Goal: Navigation & Orientation: Find specific page/section

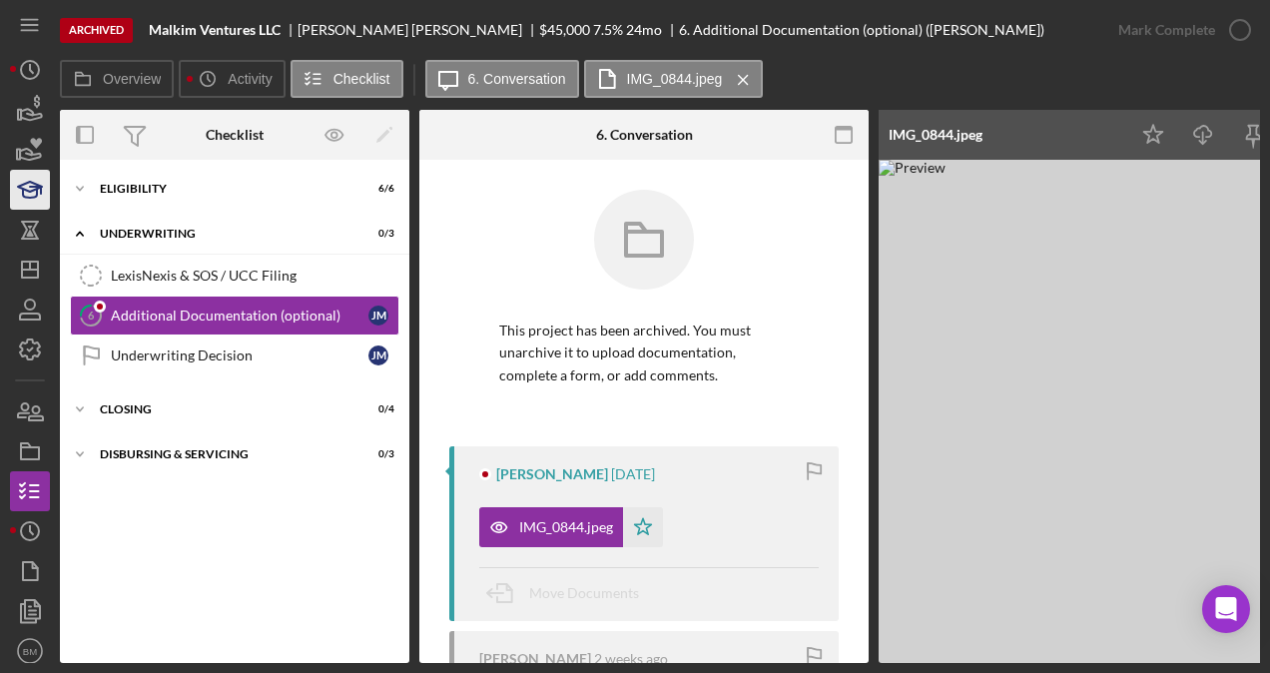
scroll to position [182, 0]
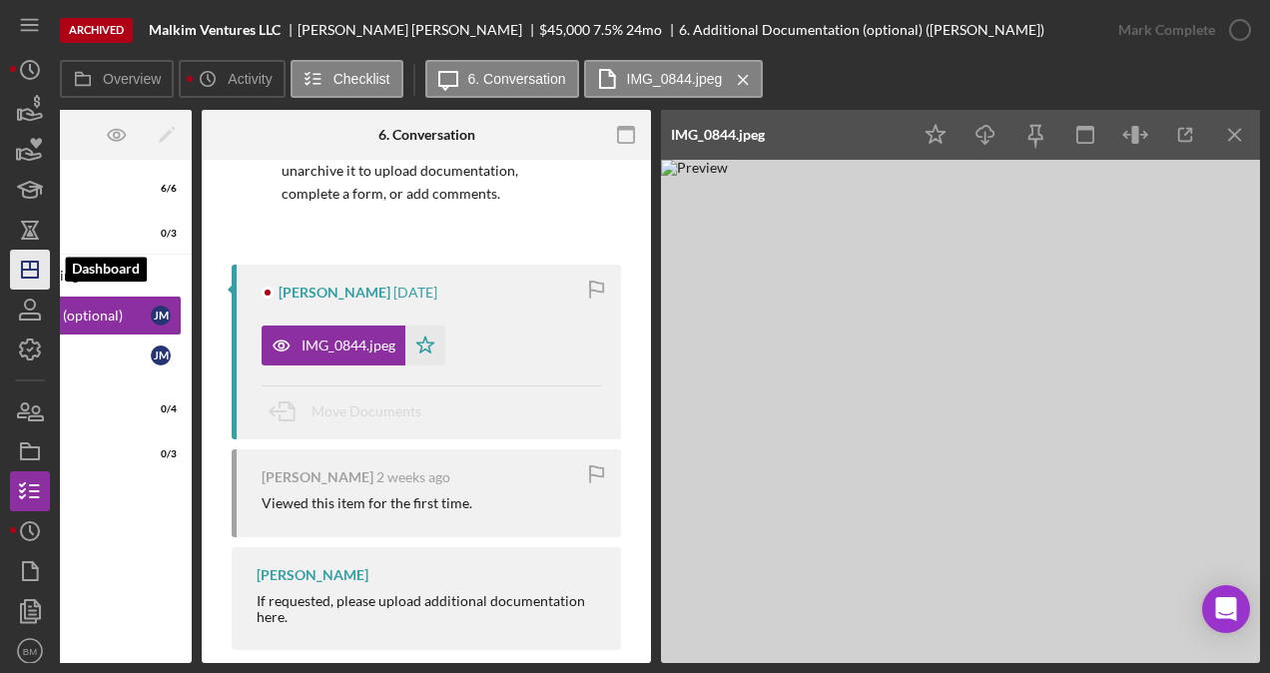
click at [23, 256] on icon "Icon/Dashboard" at bounding box center [30, 270] width 50 height 50
